Goal: Information Seeking & Learning: Learn about a topic

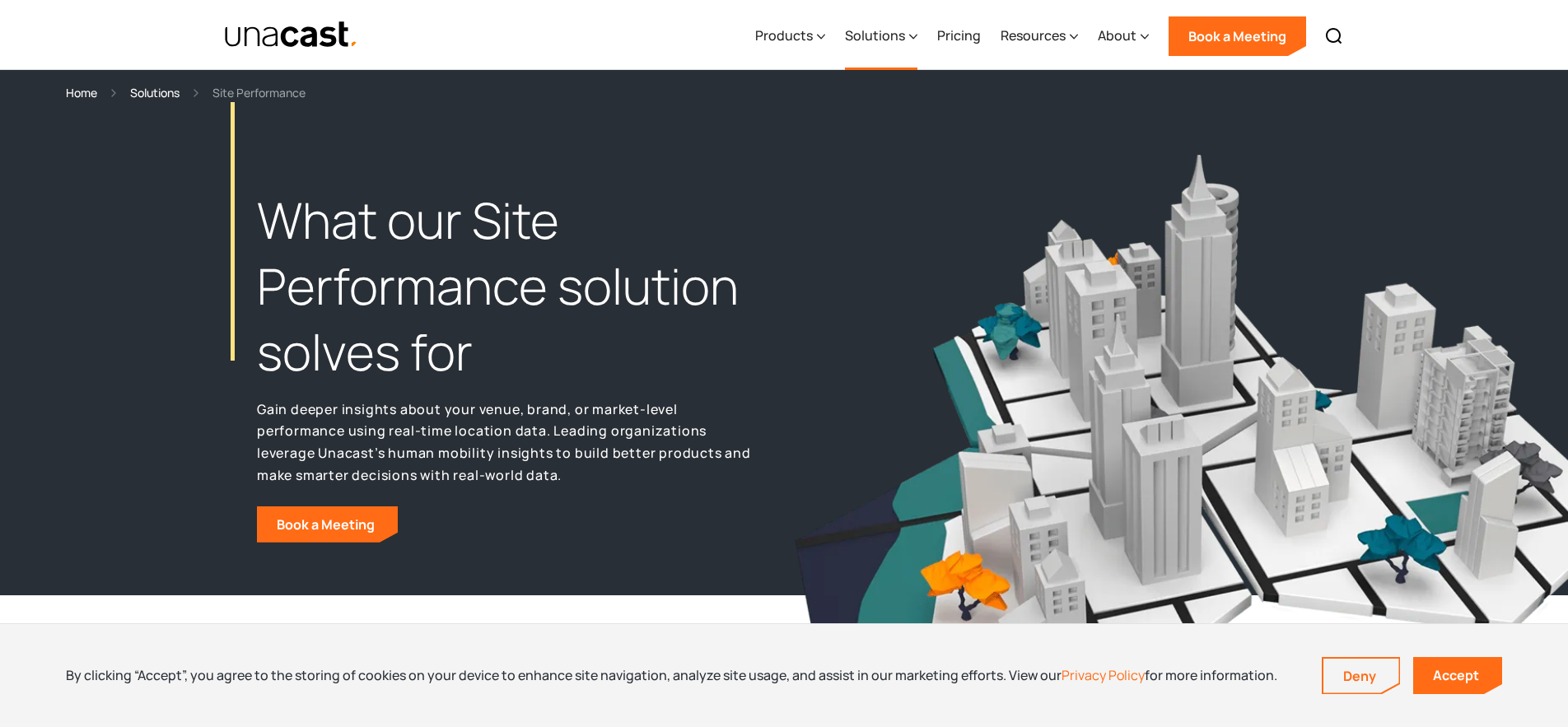
click at [902, 45] on div "Solutions" at bounding box center [874, 35] width 60 height 20
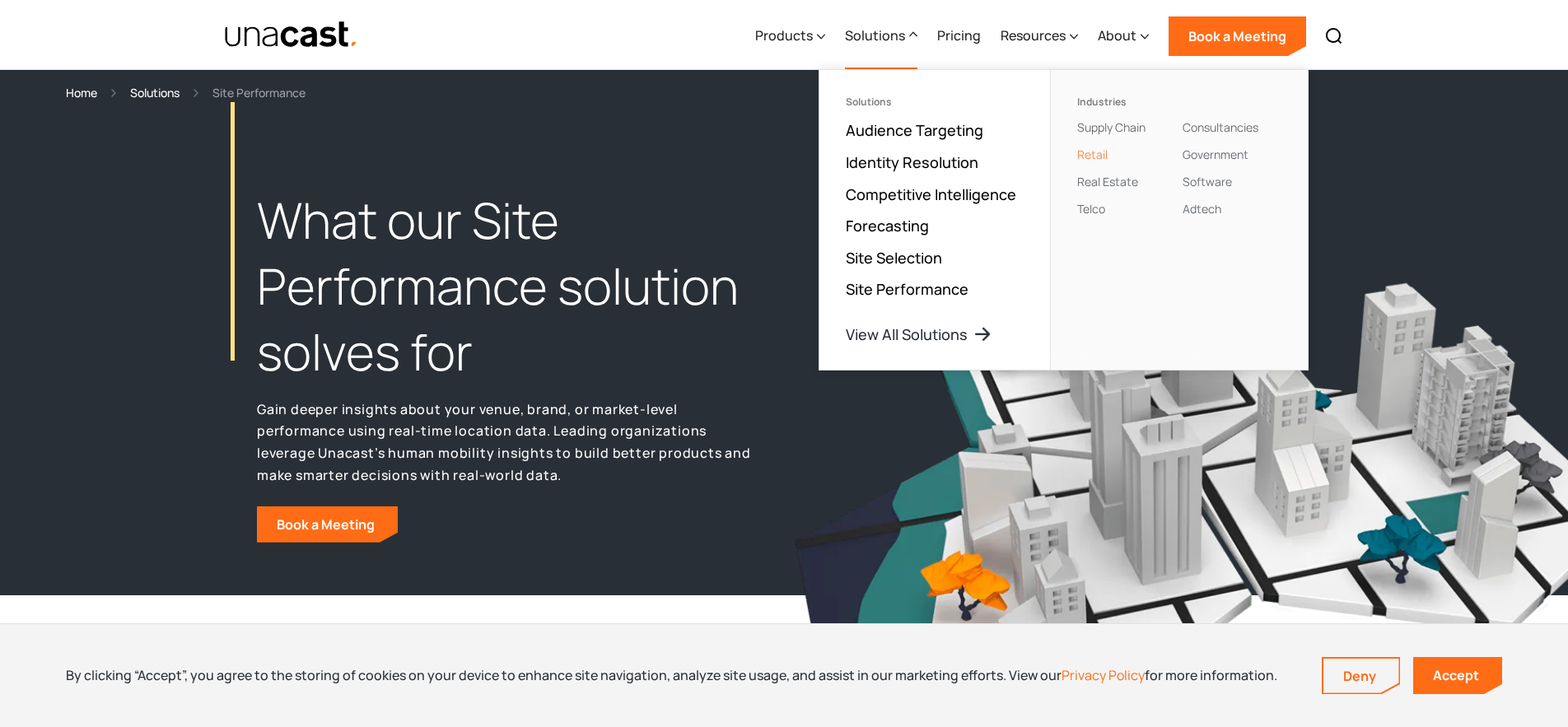
click at [1088, 154] on link "Retail" at bounding box center [1092, 154] width 30 height 16
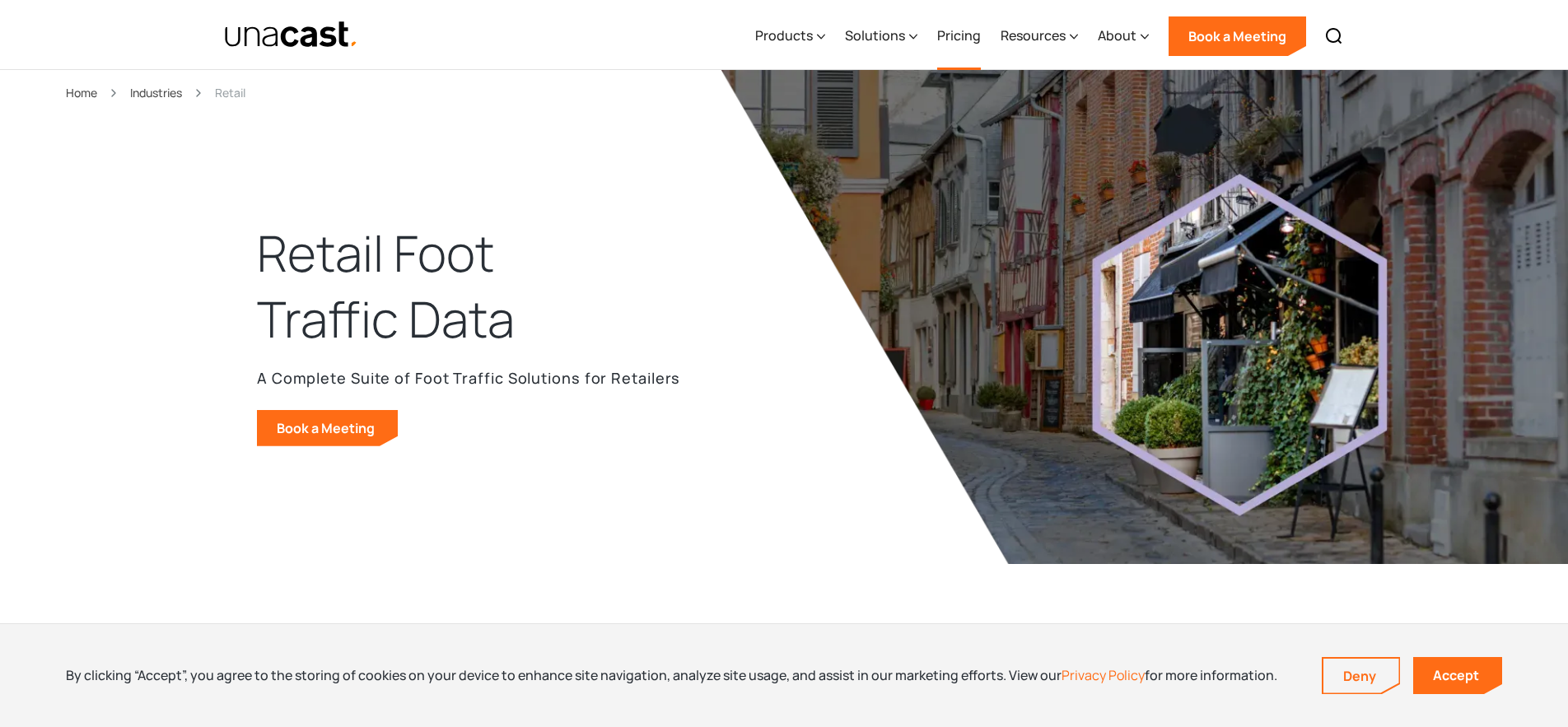
click at [978, 36] on link "Pricing" at bounding box center [959, 36] width 44 height 67
